Goal: Task Accomplishment & Management: Manage account settings

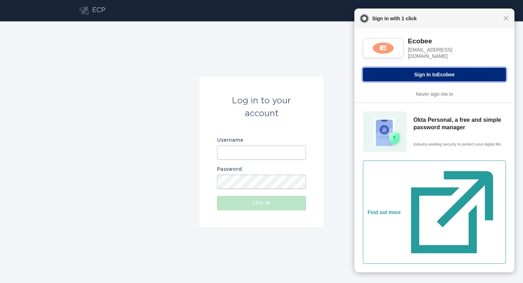
click at [418, 71] on button "Sign In to Ecobee" at bounding box center [434, 75] width 143 height 14
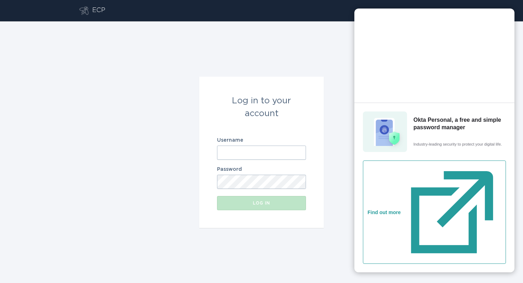
type input "[EMAIL_ADDRESS][DOMAIN_NAME]"
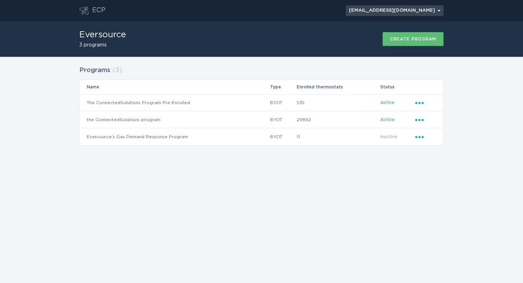
click at [437, 9] on div "[EMAIL_ADDRESS][DOMAIN_NAME] Chevron" at bounding box center [394, 11] width 91 height 4
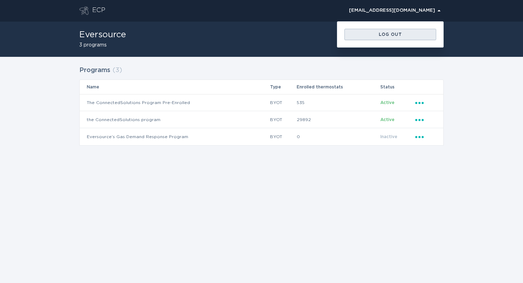
click at [390, 34] on div "Log out" at bounding box center [390, 34] width 85 height 4
